Goal: Book appointment/travel/reservation

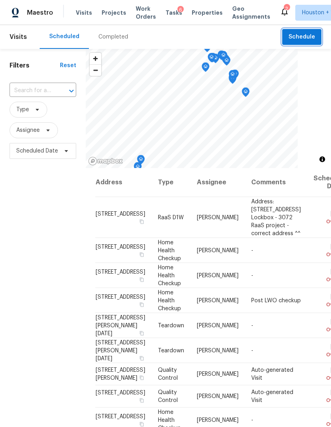
click at [312, 35] on span "Schedule" at bounding box center [302, 37] width 27 height 10
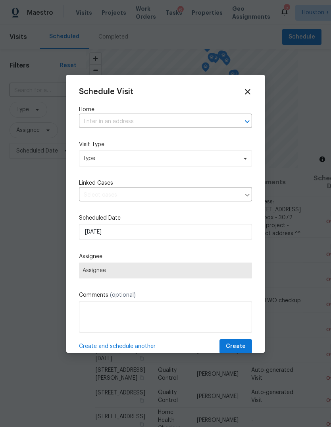
click at [225, 124] on input "text" at bounding box center [154, 122] width 151 height 12
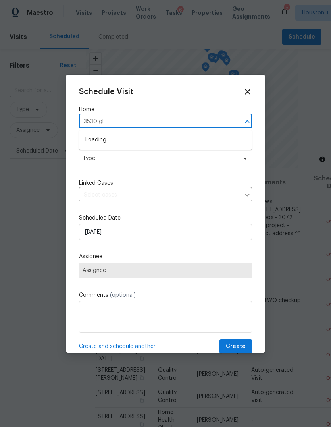
type input "3530 glo"
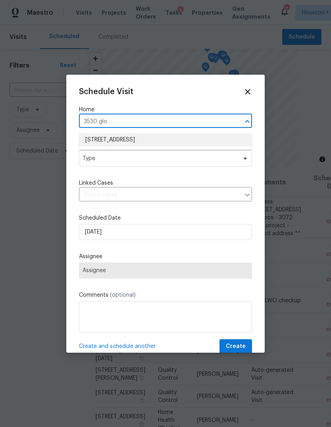
click at [227, 144] on li "[STREET_ADDRESS]" at bounding box center [165, 140] width 173 height 13
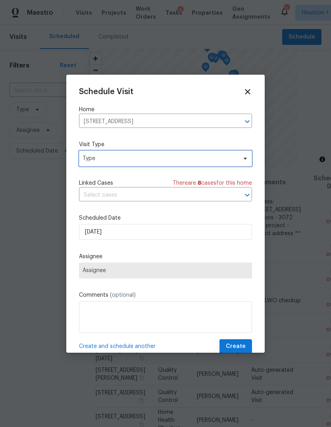
click at [228, 157] on span "Type" at bounding box center [160, 159] width 155 height 8
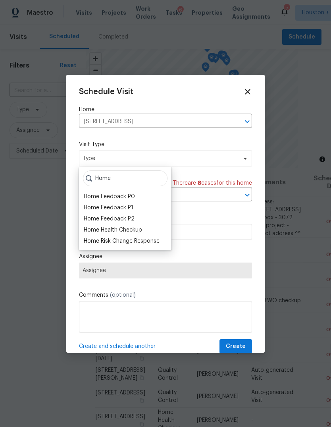
type input "Home"
click at [95, 229] on div "Home Health Checkup" at bounding box center [113, 230] width 58 height 8
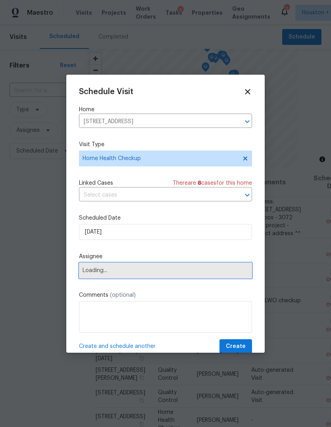
click at [94, 274] on span "Loading..." at bounding box center [166, 270] width 166 height 6
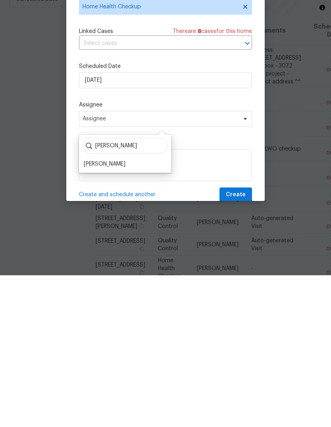
type input "[PERSON_NAME]"
click at [91, 312] on div "[PERSON_NAME]" at bounding box center [105, 316] width 42 height 8
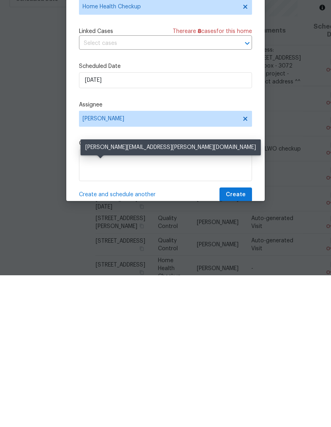
scroll to position [30, 0]
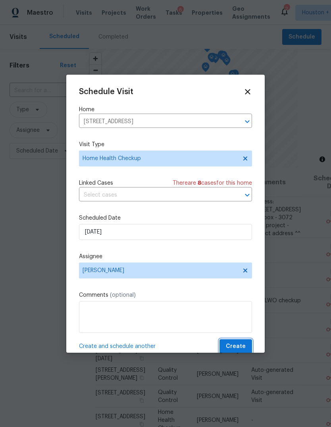
click at [246, 342] on button "Create" at bounding box center [236, 346] width 33 height 15
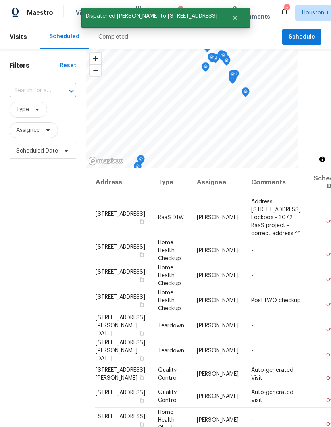
click at [10, 247] on div "Filters Reset ​ Type Assignee Scheduled Date" at bounding box center [43, 279] width 86 height 461
